Goal: Task Accomplishment & Management: Complete application form

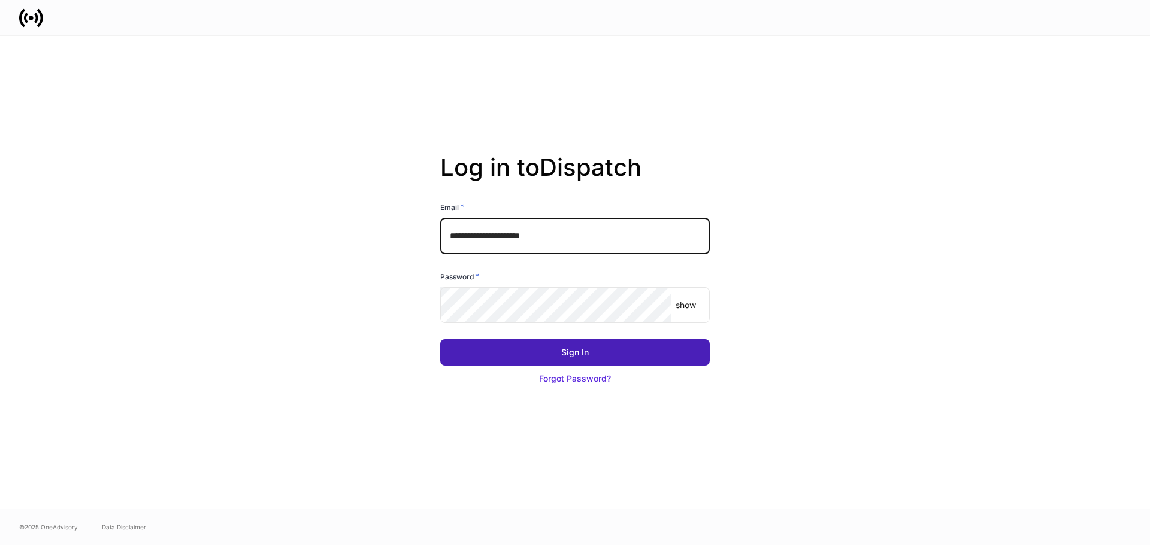
click at [559, 348] on button "Sign In" at bounding box center [574, 353] width 269 height 26
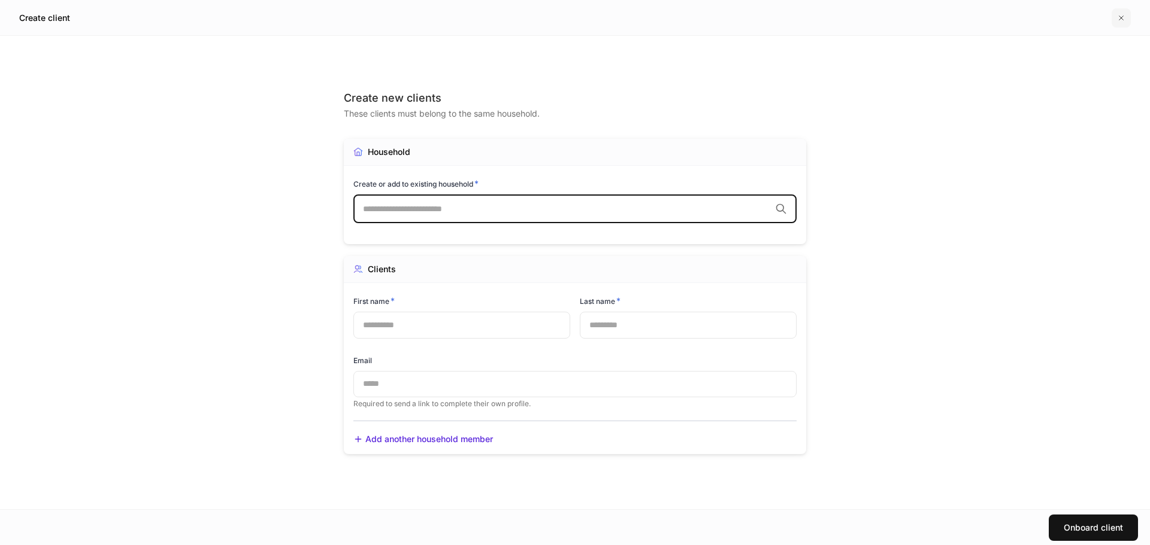
click at [1122, 19] on icon "button" at bounding box center [1121, 18] width 4 height 4
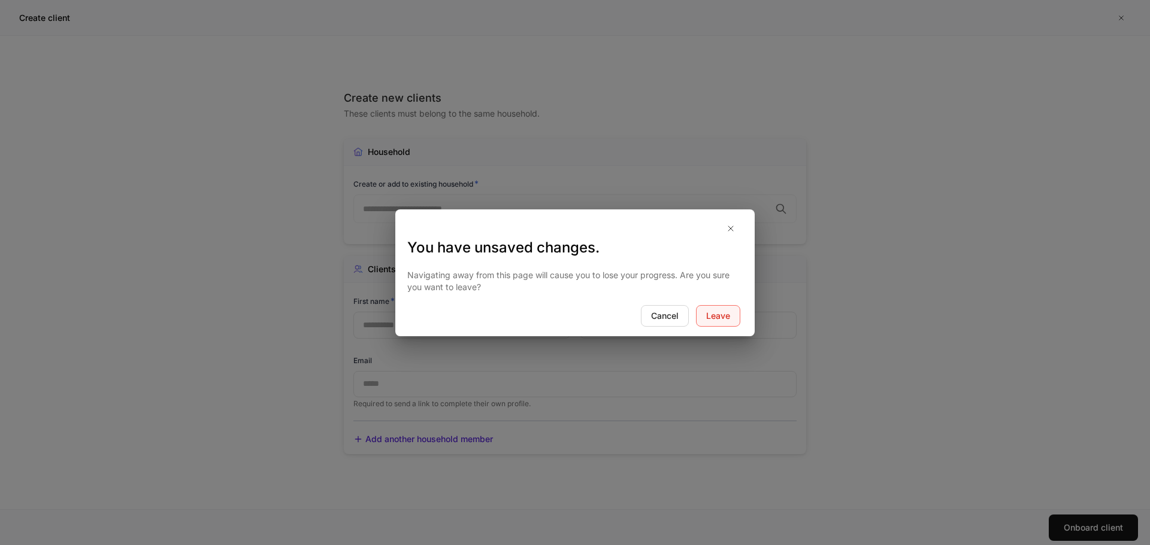
click at [733, 320] on button "Leave" at bounding box center [718, 316] width 44 height 22
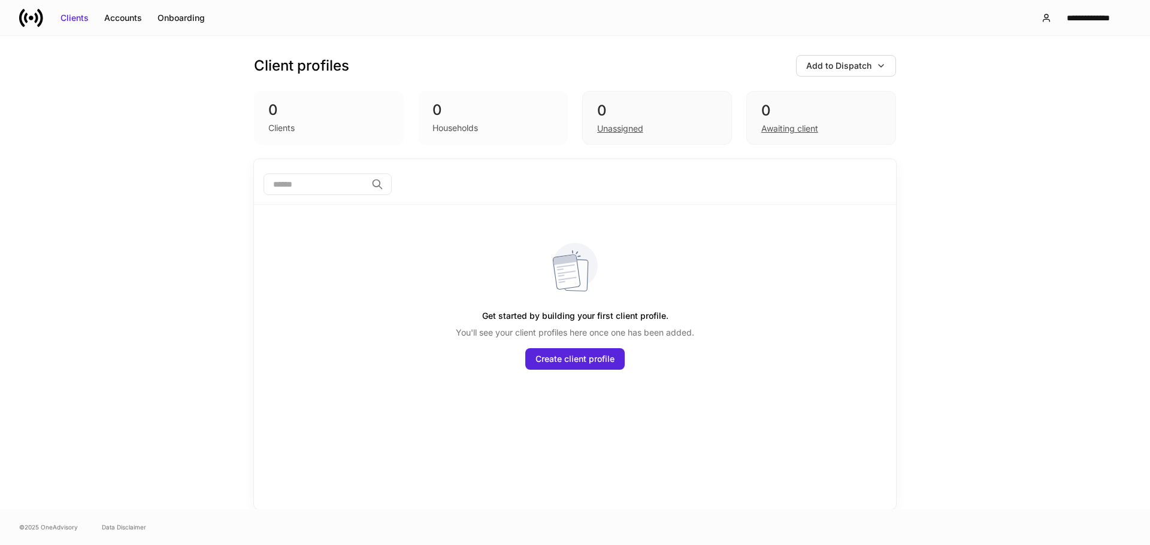
click at [366, 486] on div "​ Get started by building your first client profile. You'll see your client pro…" at bounding box center [575, 334] width 642 height 350
